Goal: Task Accomplishment & Management: Manage account settings

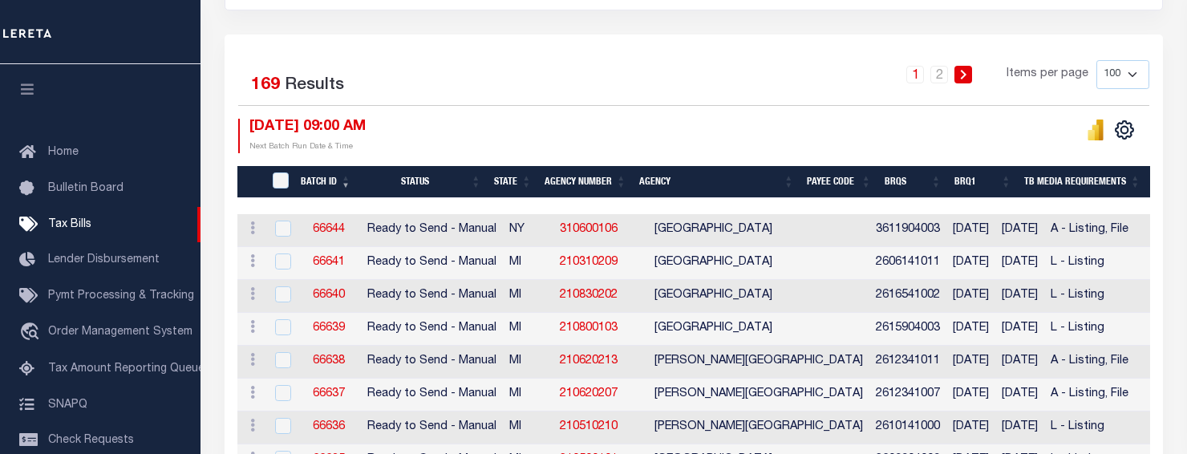
scroll to position [321, 0]
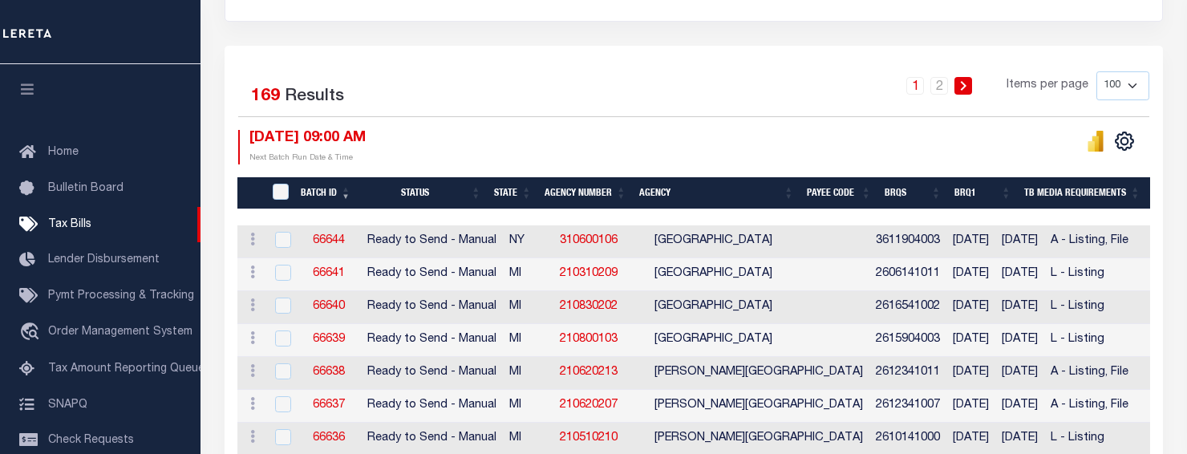
click at [594, 188] on th "Agency Number" at bounding box center [585, 193] width 95 height 33
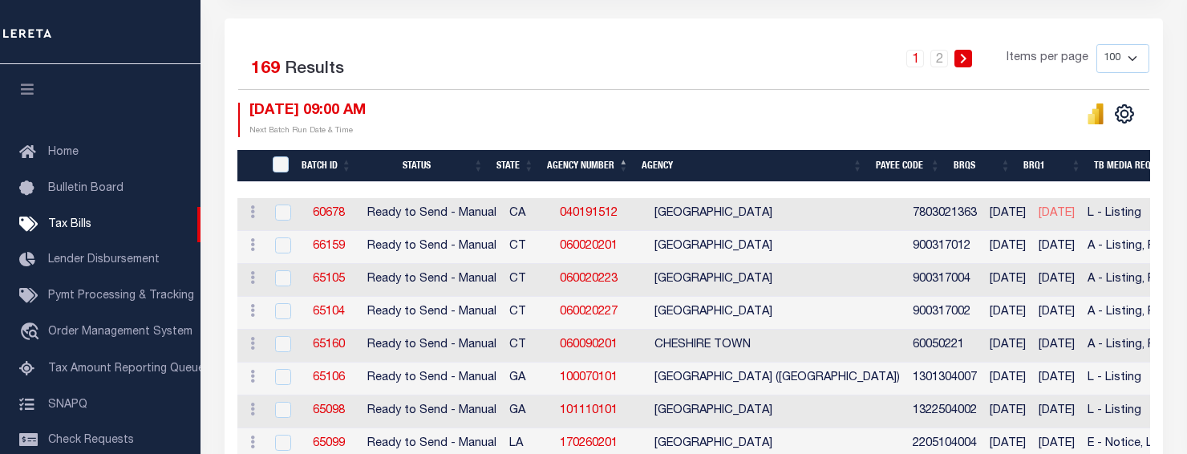
scroll to position [160, 0]
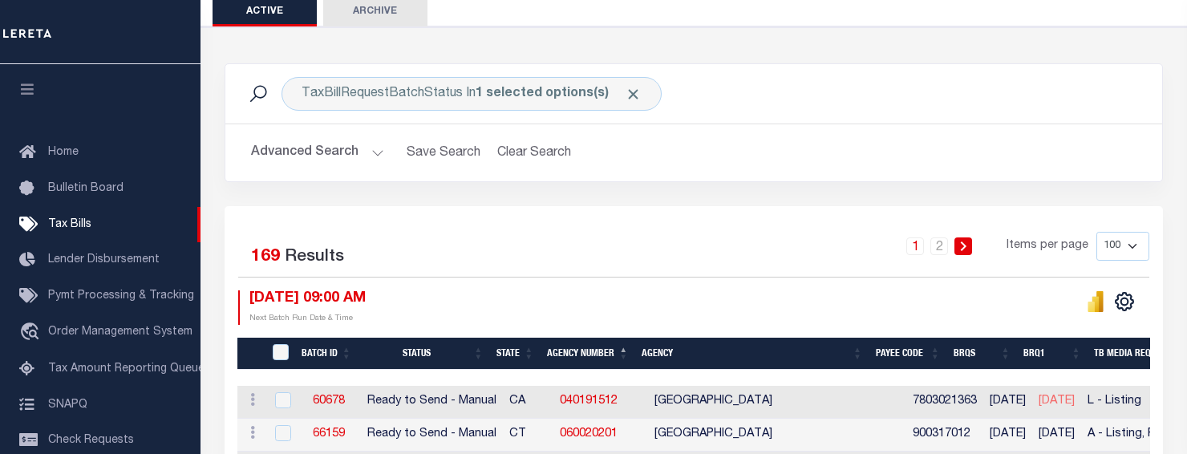
click at [1139, 246] on select "100 200 500 1000" at bounding box center [1123, 246] width 53 height 29
select select "1000"
click at [1097, 232] on select "100 200 500 1000" at bounding box center [1123, 246] width 53 height 29
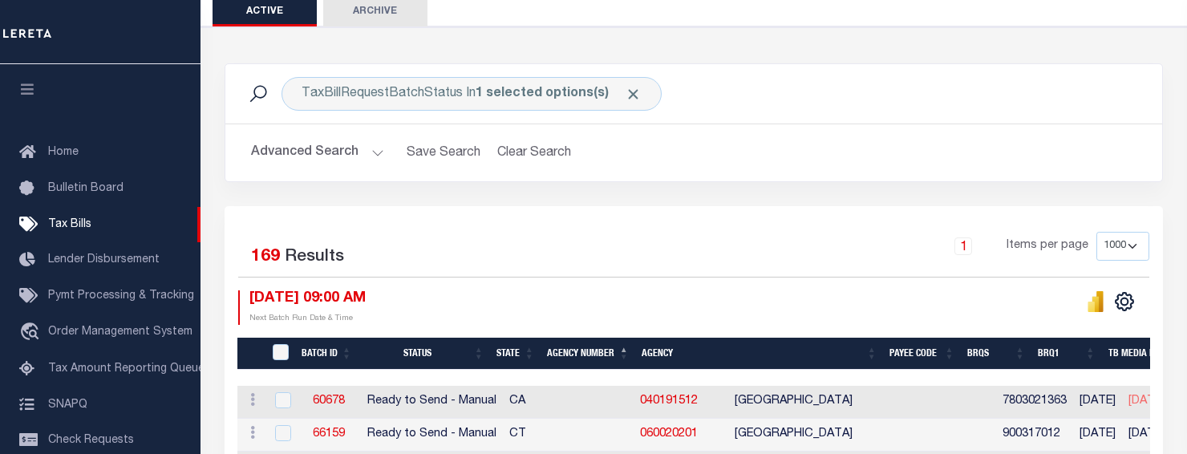
scroll to position [0, 0]
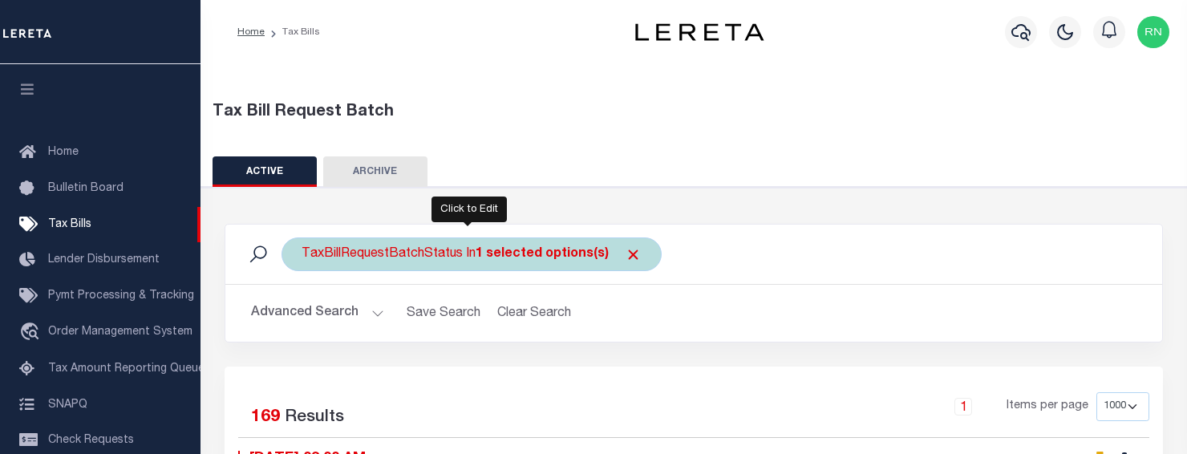
click at [498, 262] on div "TaxBillRequestBatchStatus In 1 selected options(s)" at bounding box center [472, 254] width 380 height 34
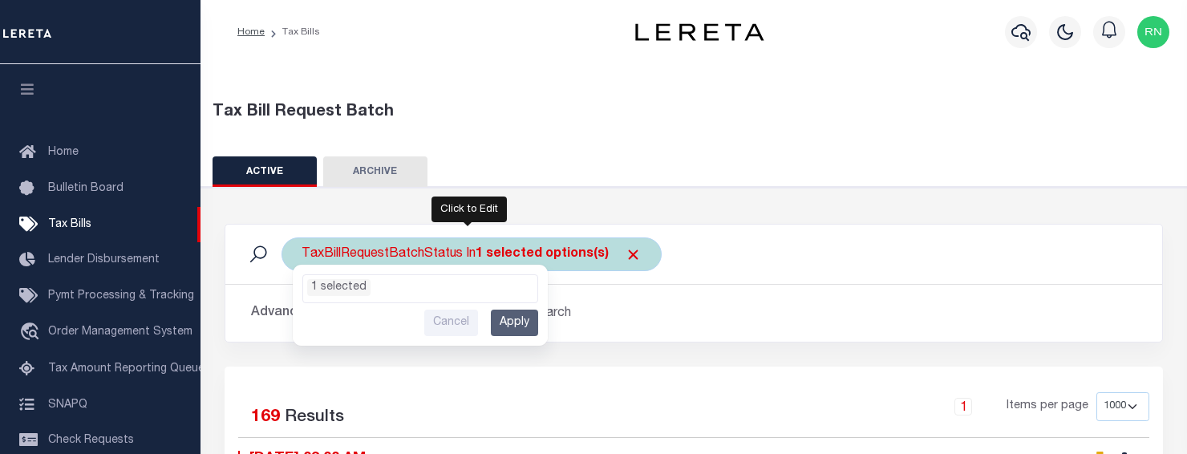
click at [457, 325] on input "Cancel" at bounding box center [451, 323] width 54 height 26
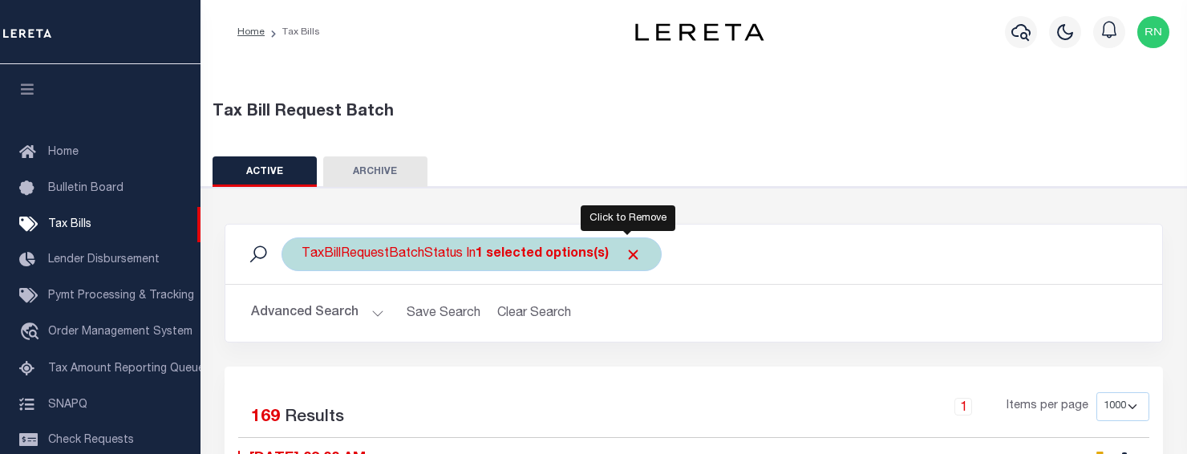
click at [625, 253] on span "Click to Remove" at bounding box center [633, 254] width 17 height 17
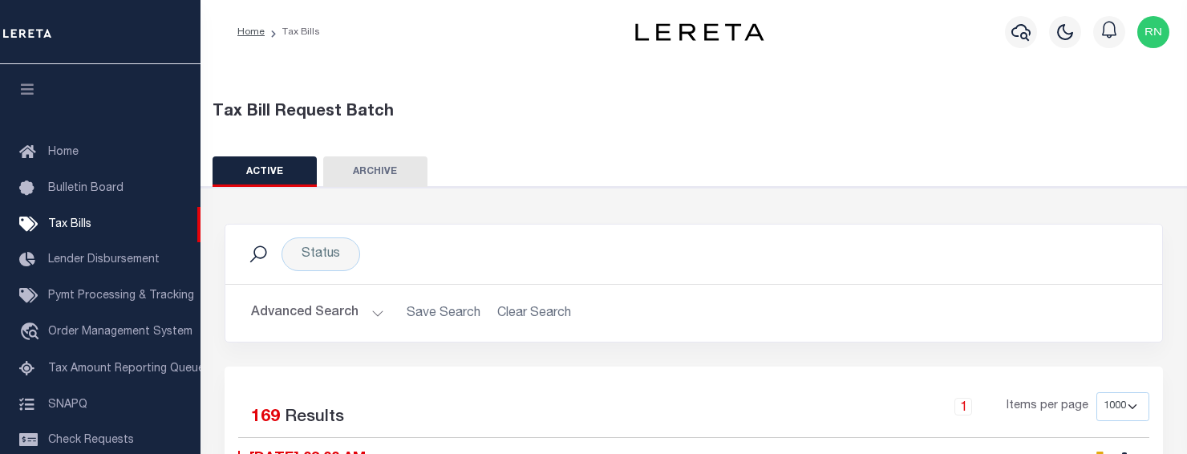
click at [374, 314] on button "Advanced Search" at bounding box center [317, 313] width 133 height 31
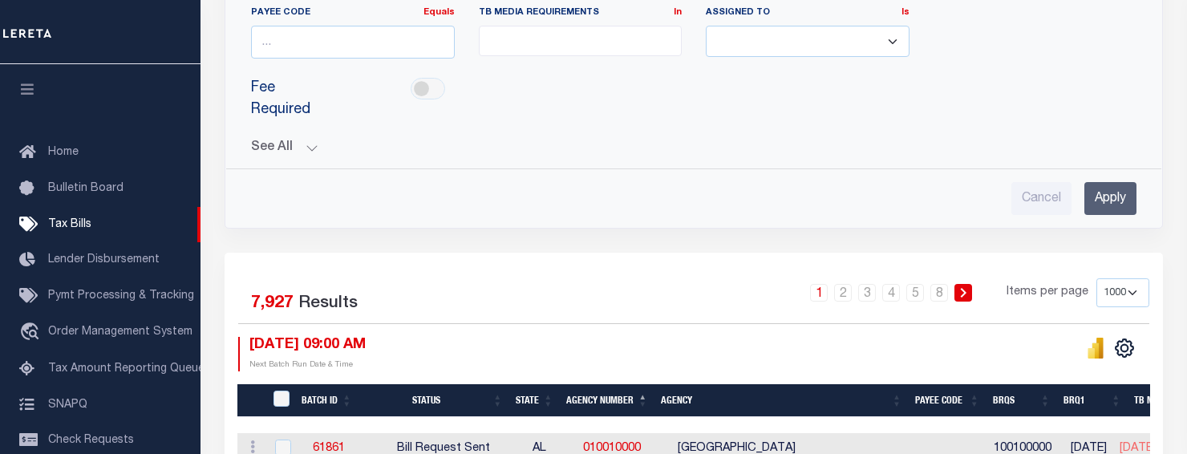
scroll to position [160, 0]
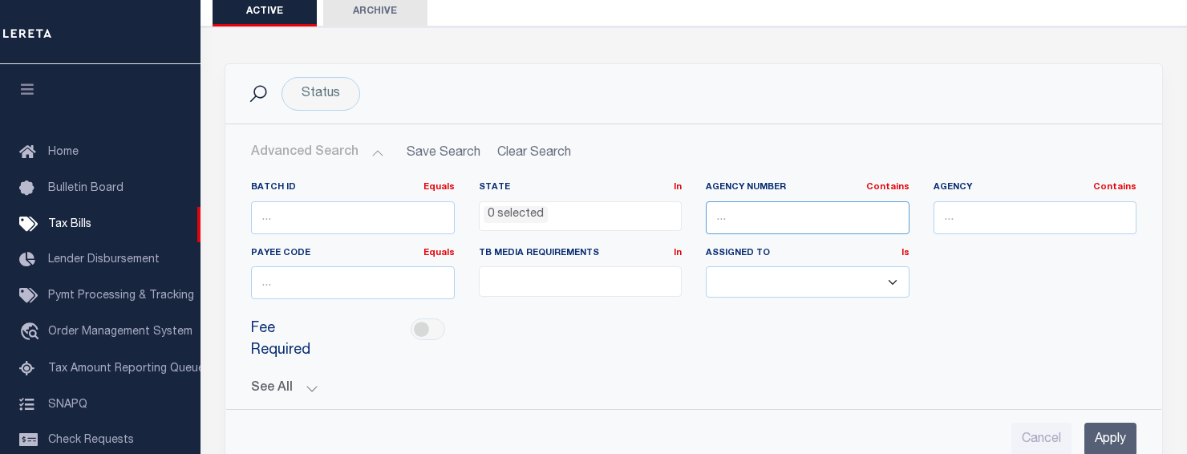
click at [866, 212] on input "text" at bounding box center [808, 217] width 204 height 33
type input "22036000"
click at [1101, 431] on input "Apply" at bounding box center [1111, 439] width 52 height 33
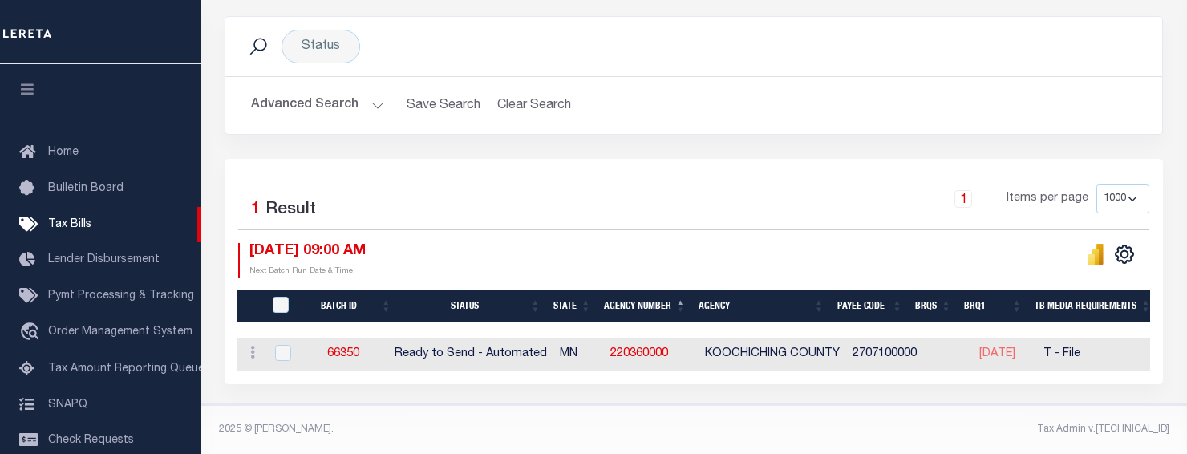
scroll to position [218, 0]
click at [278, 345] on input "checkbox" at bounding box center [283, 353] width 16 height 16
checkbox input "true"
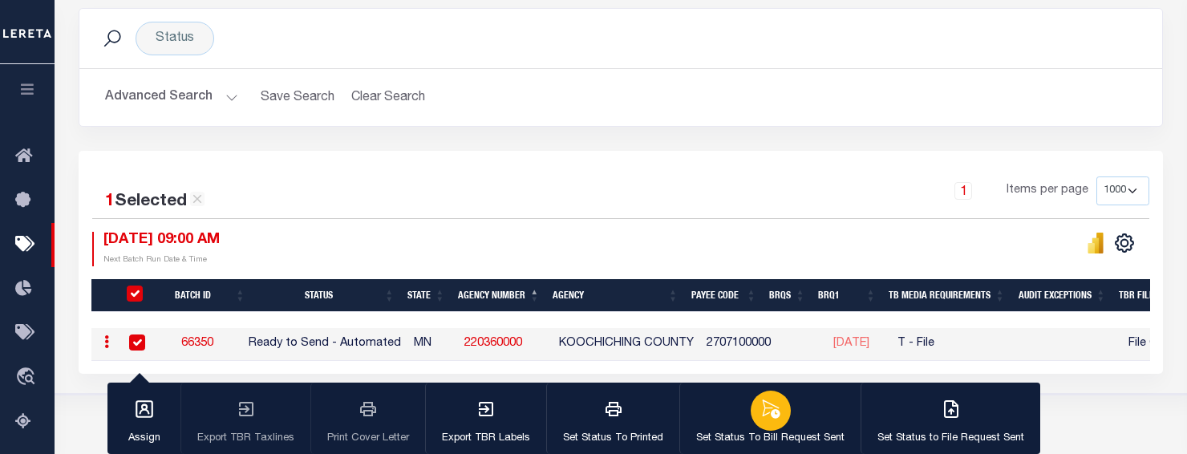
click at [773, 404] on icon "button" at bounding box center [771, 409] width 21 height 21
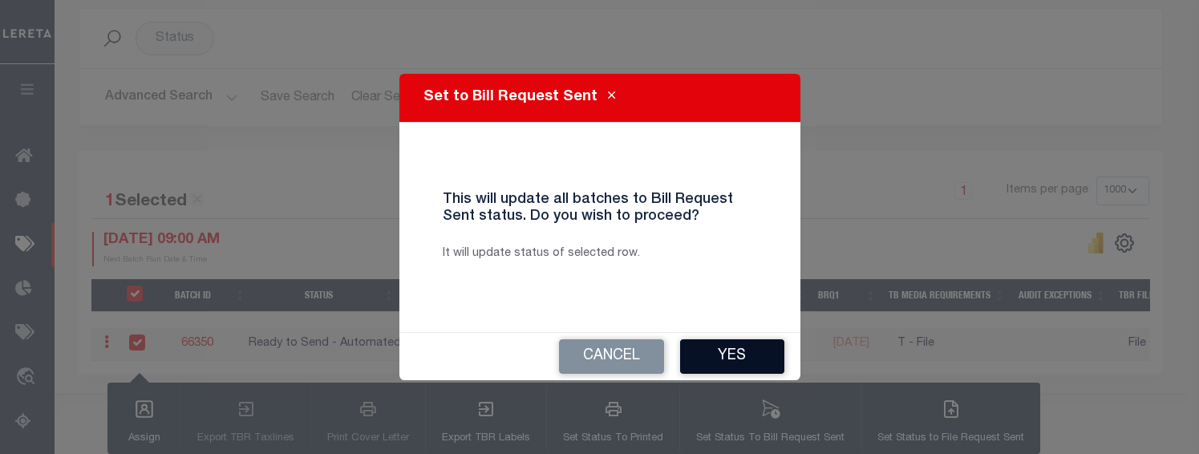
click at [747, 364] on button "Yes" at bounding box center [732, 356] width 104 height 34
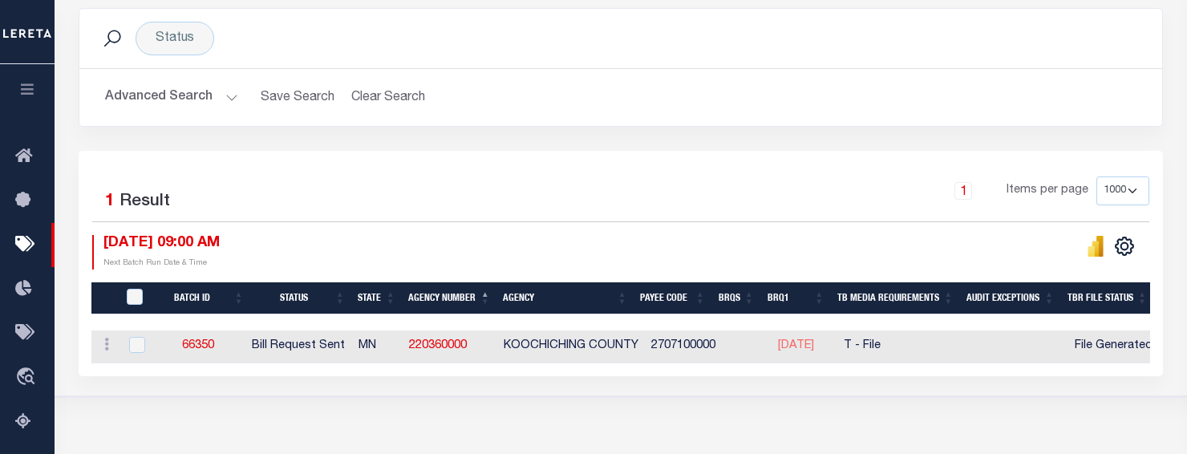
click at [34, 96] on icon "button" at bounding box center [27, 89] width 18 height 14
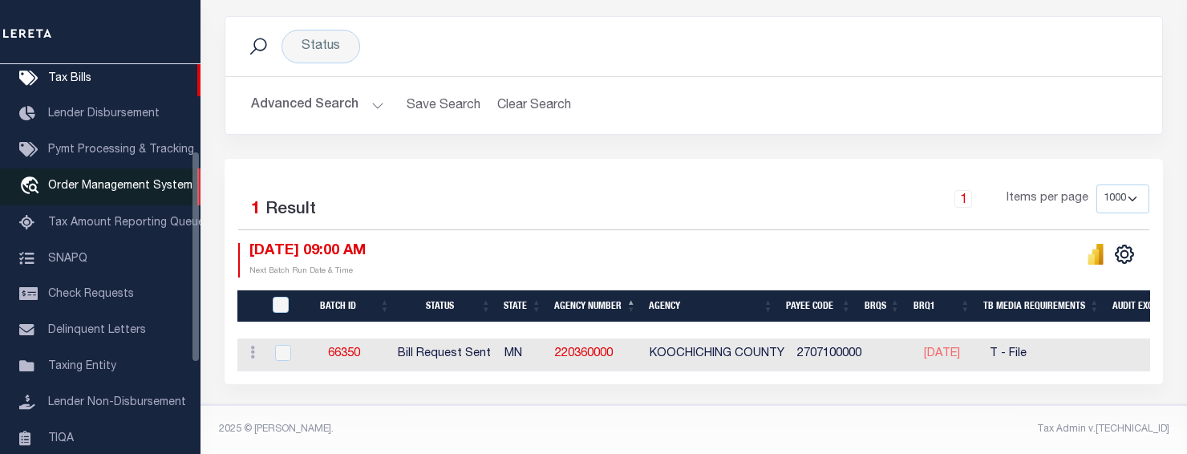
scroll to position [160, 0]
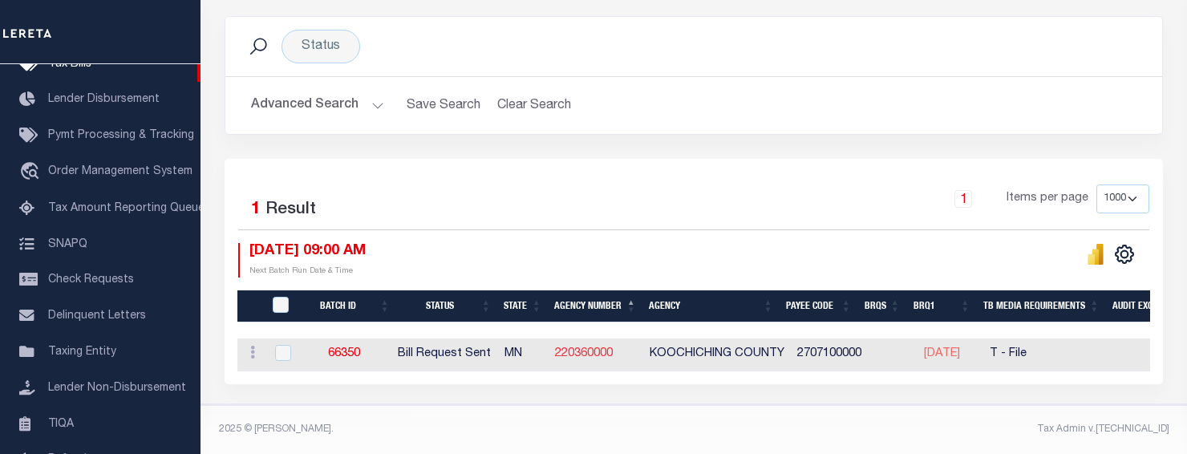
click at [586, 348] on link "220360000" at bounding box center [584, 353] width 58 height 11
checkbox input "true"
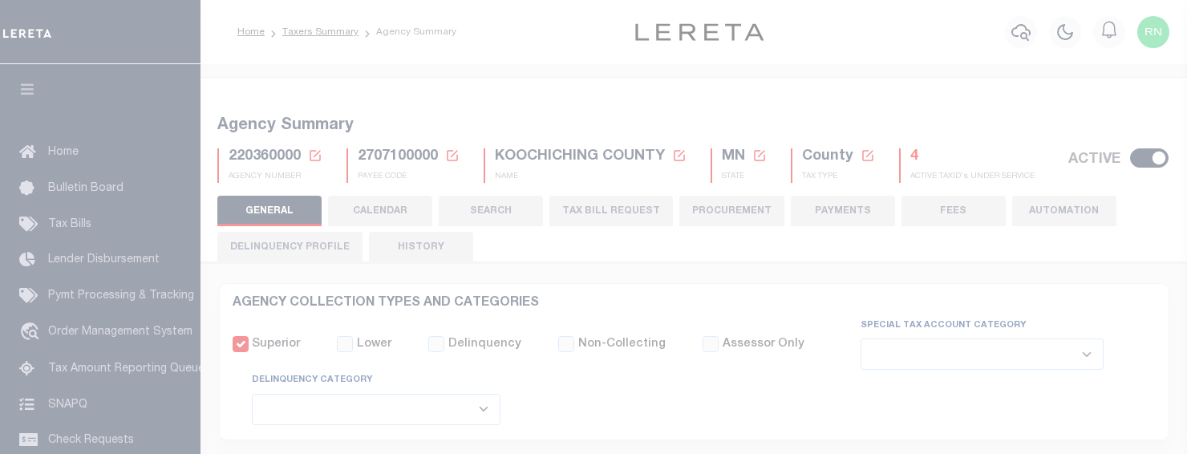
select select
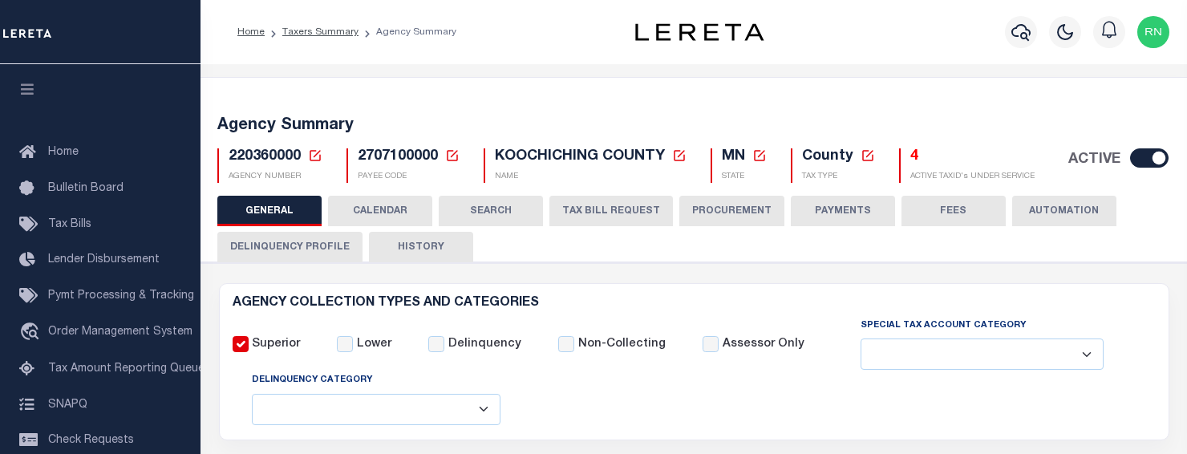
click at [319, 160] on icon at bounding box center [315, 155] width 11 height 11
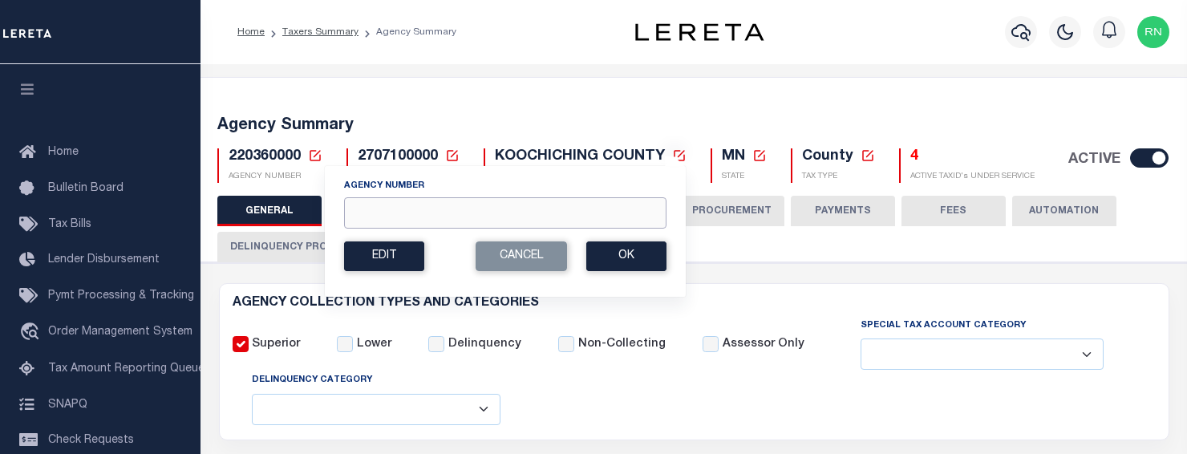
click at [354, 205] on input "Agency Number" at bounding box center [505, 212] width 323 height 31
type input "220270000"
click at [631, 254] on button "Ok" at bounding box center [626, 256] width 80 height 30
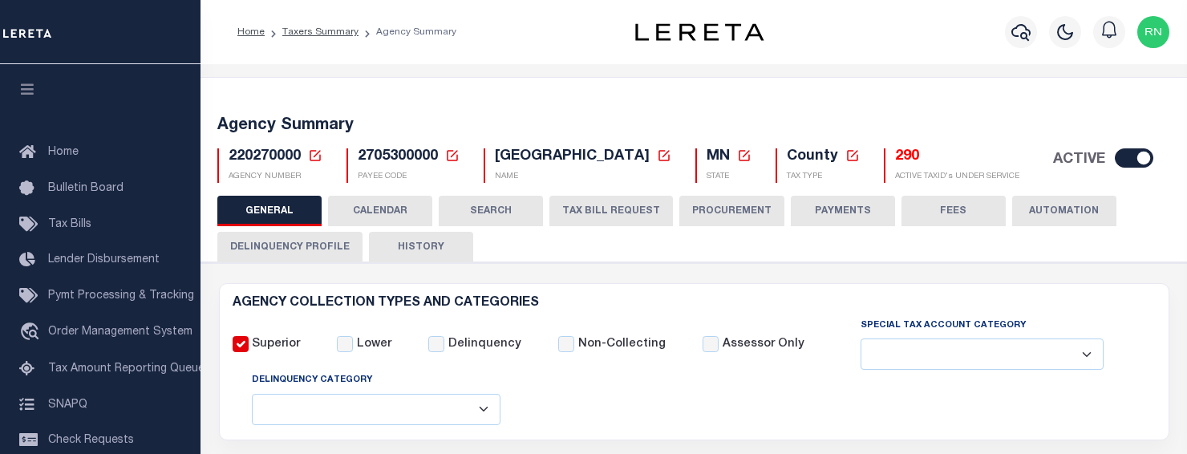
select select
click at [596, 219] on button "TAX BILL REQUEST" at bounding box center [612, 211] width 124 height 30
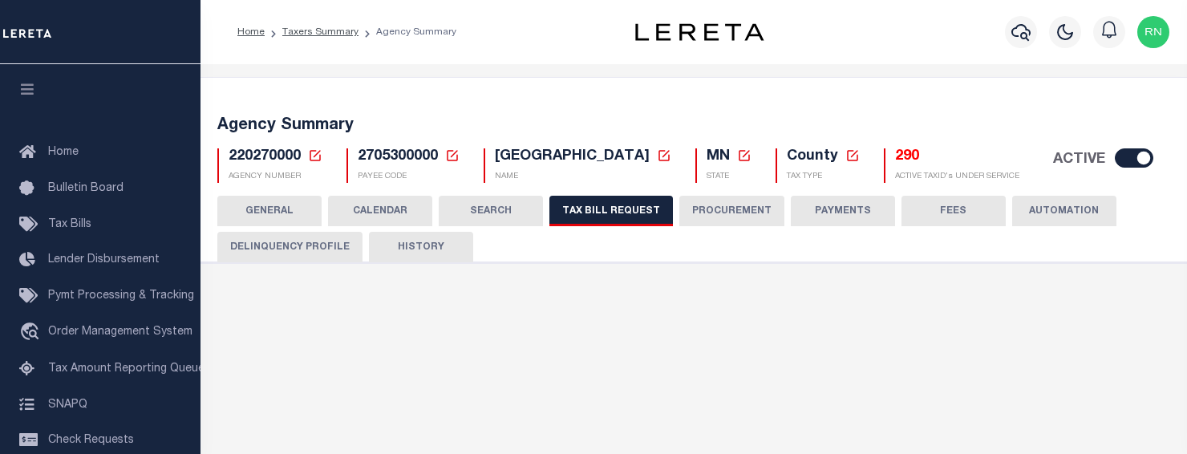
checkbox input "false"
select select "22"
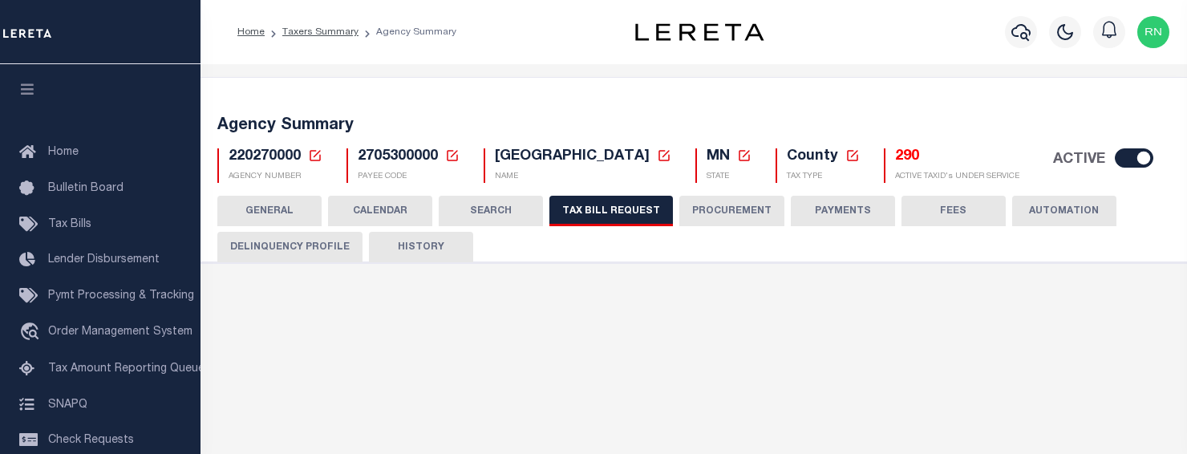
select select "true"
select select "9"
type input "910"
select select
type input "50"
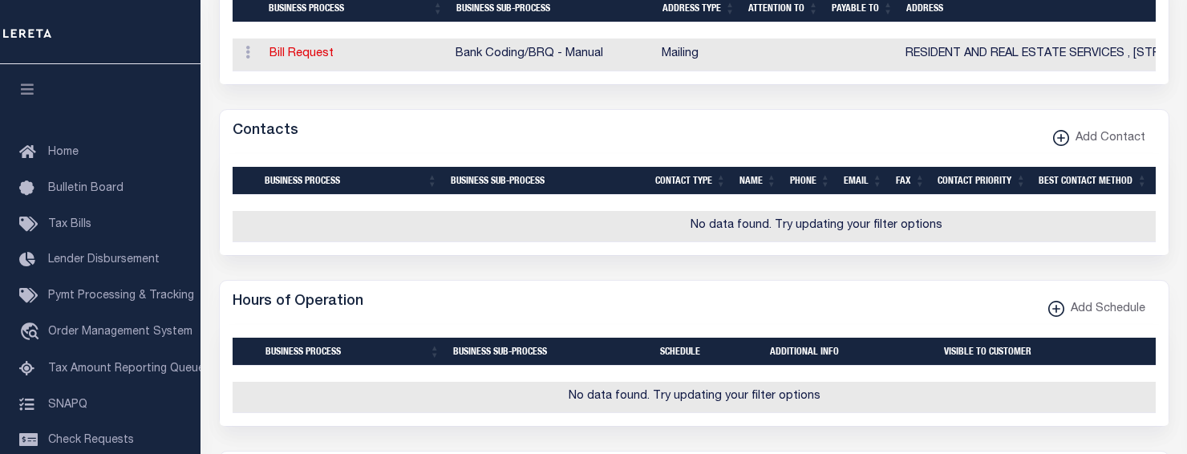
scroll to position [1986, 0]
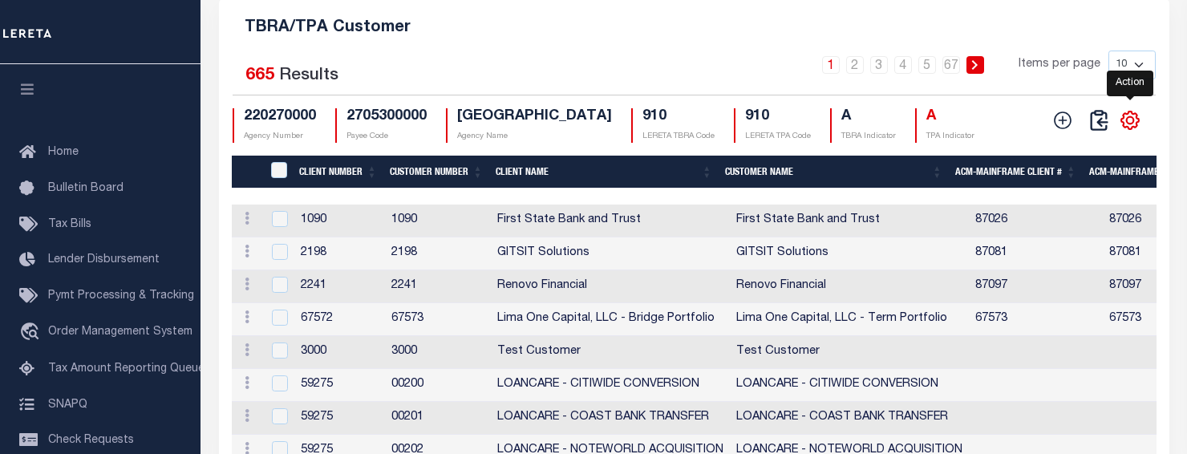
click at [1127, 131] on icon "" at bounding box center [1130, 120] width 21 height 21
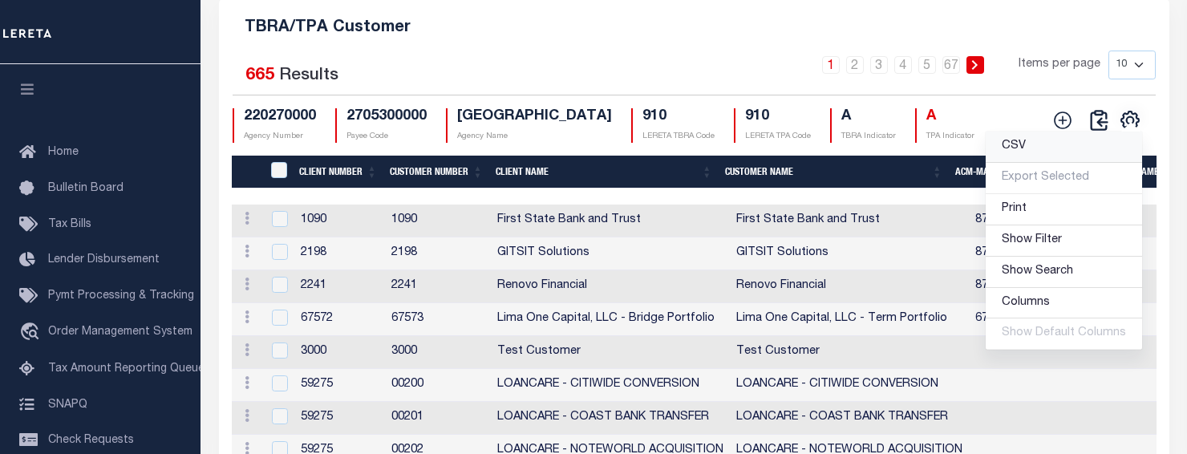
click at [1043, 163] on link "CSV" at bounding box center [1064, 147] width 156 height 31
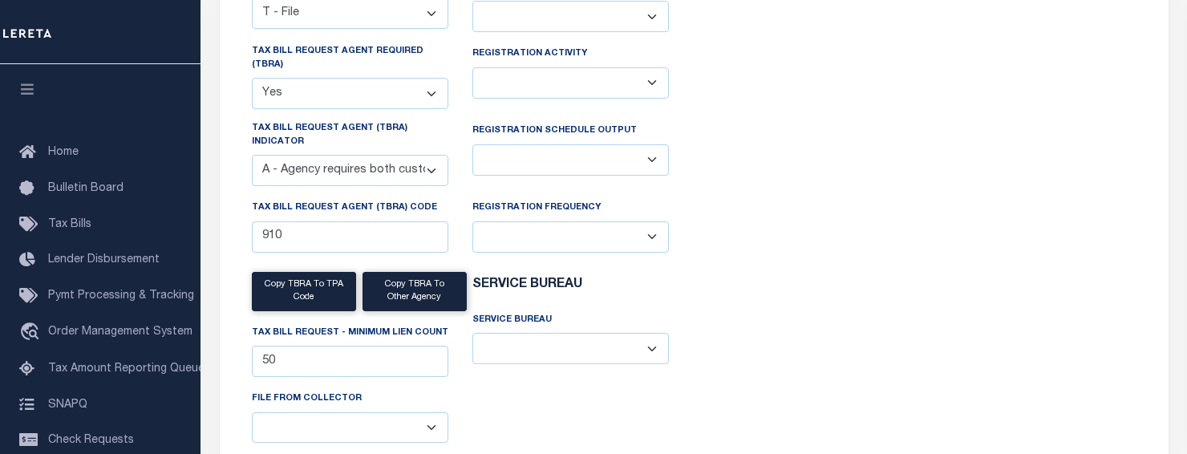
scroll to position [0, 0]
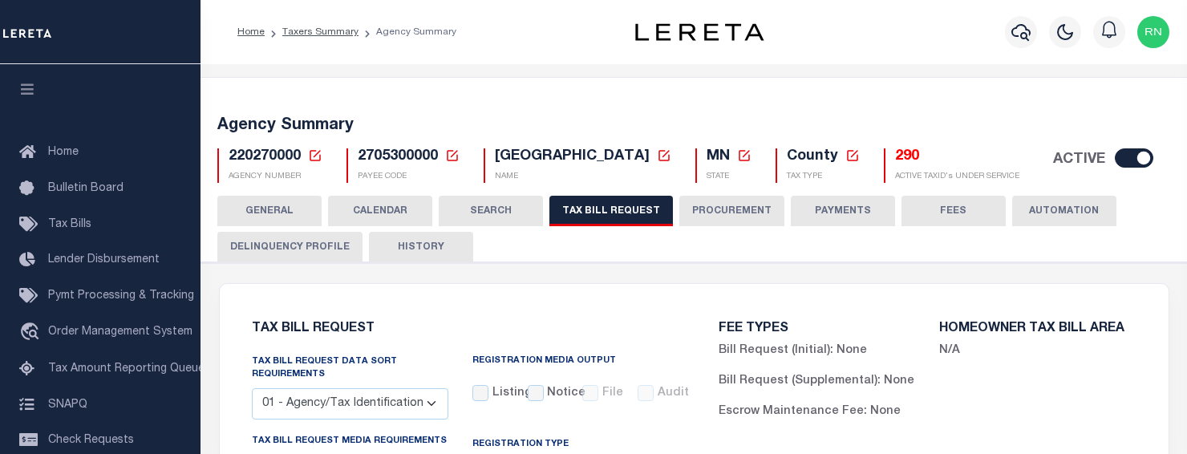
click at [312, 156] on icon at bounding box center [315, 155] width 14 height 14
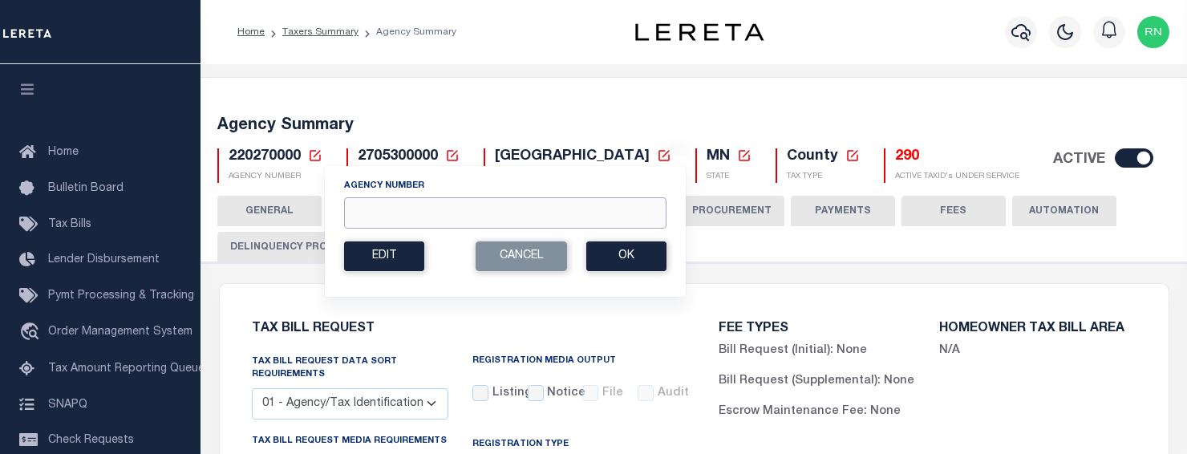
click at [376, 209] on input "Agency Number" at bounding box center [505, 212] width 323 height 31
type input "220820000"
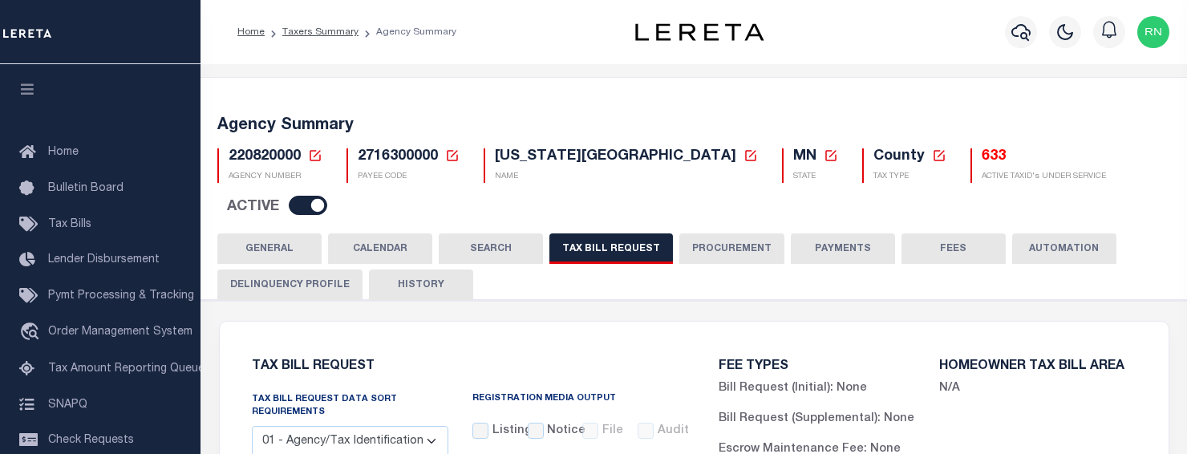
select select "27"
checkbox input "false"
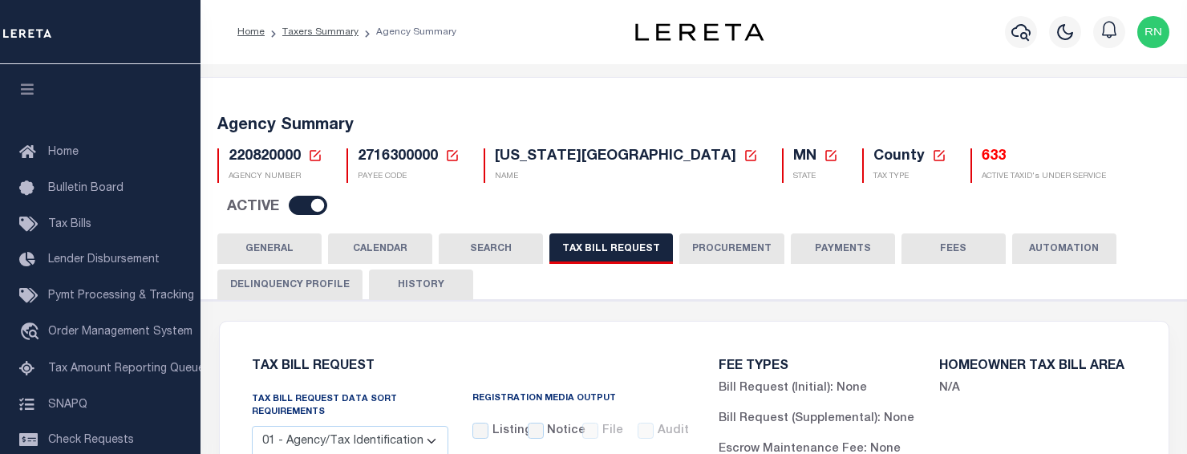
select select "22"
select select "true"
select select "14"
select select
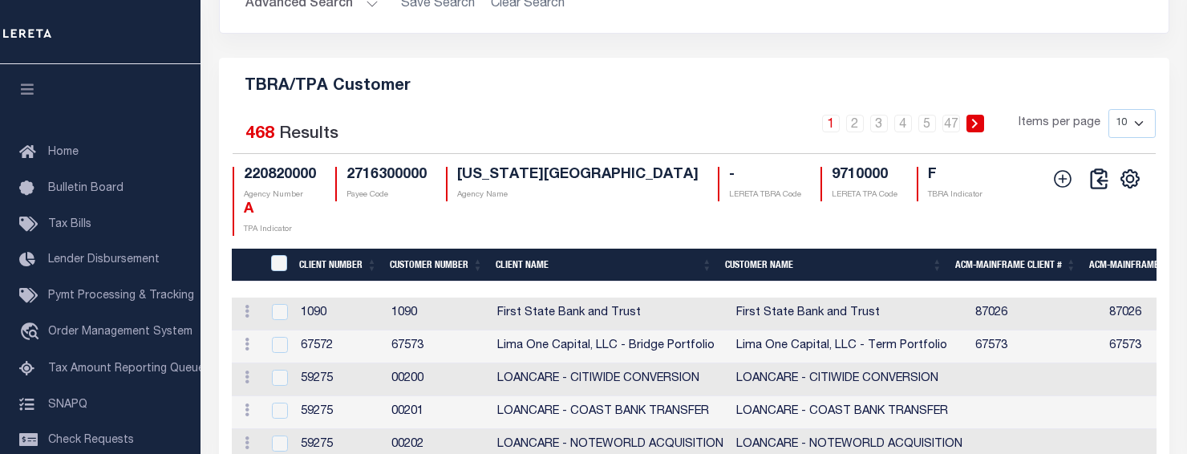
scroll to position [1966, 0]
click at [1122, 188] on icon "" at bounding box center [1131, 179] width 18 height 18
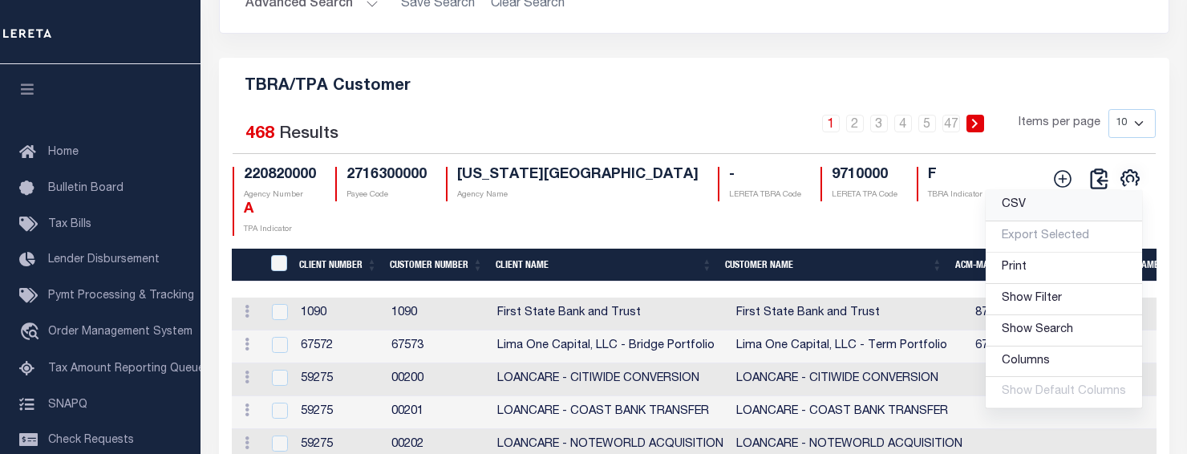
click at [1073, 210] on link "CSV" at bounding box center [1064, 205] width 156 height 31
